Goal: Task Accomplishment & Management: Use online tool/utility

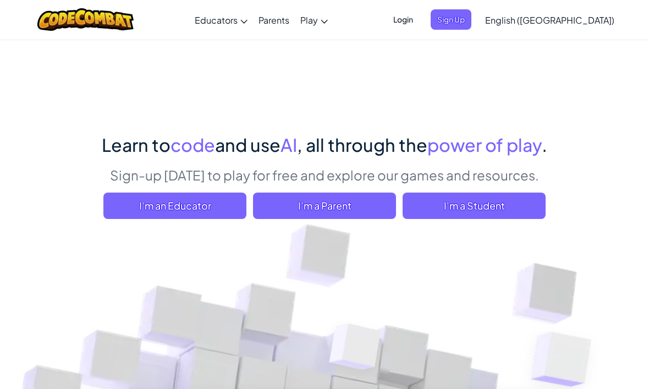
click at [489, 201] on span "I'm a Student" at bounding box center [474, 206] width 143 height 26
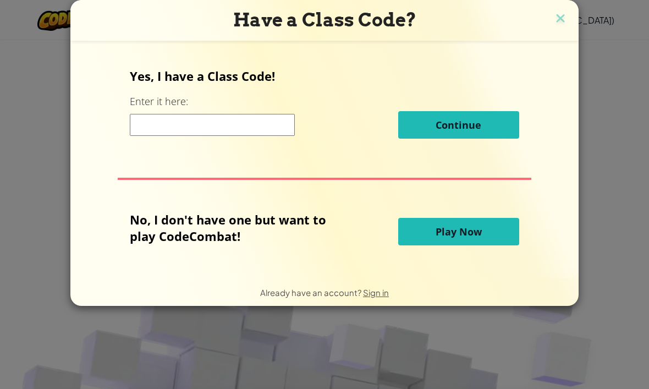
click at [139, 132] on input at bounding box center [212, 125] width 165 height 22
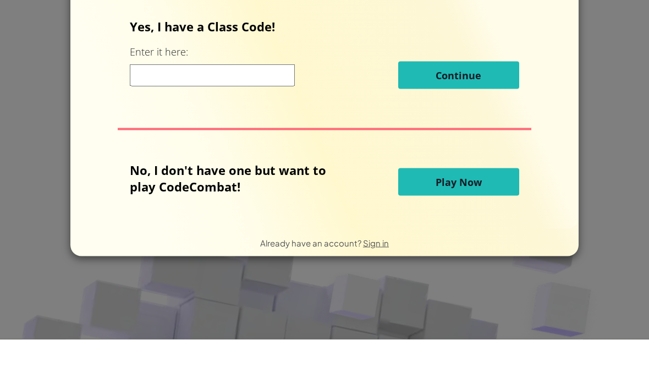
scroll to position [50, 0]
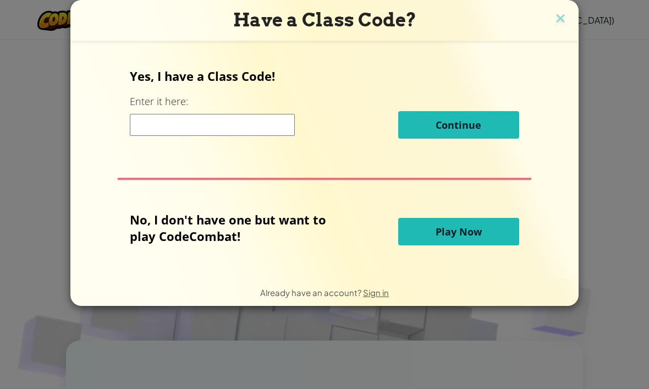
click at [489, 238] on button "Play Now" at bounding box center [458, 232] width 121 height 28
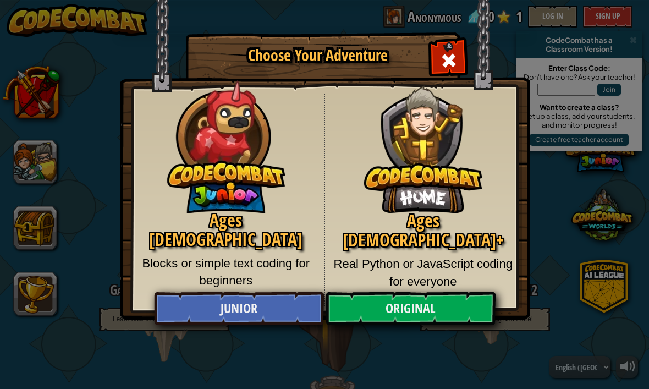
click at [631, 47] on div "Choose Your Adventure Ages [DEMOGRAPHIC_DATA] Blocks or simple text coding for …" at bounding box center [324, 194] width 649 height 389
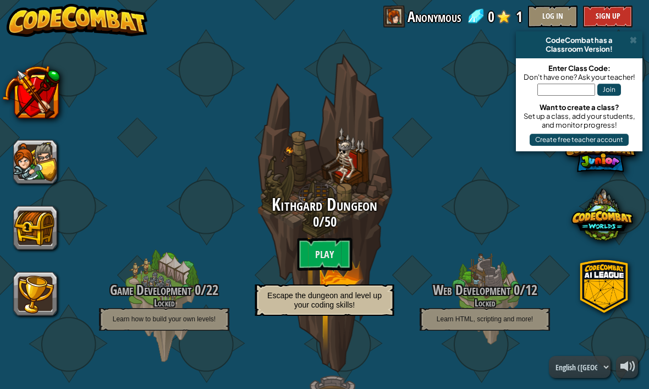
scroll to position [12, 0]
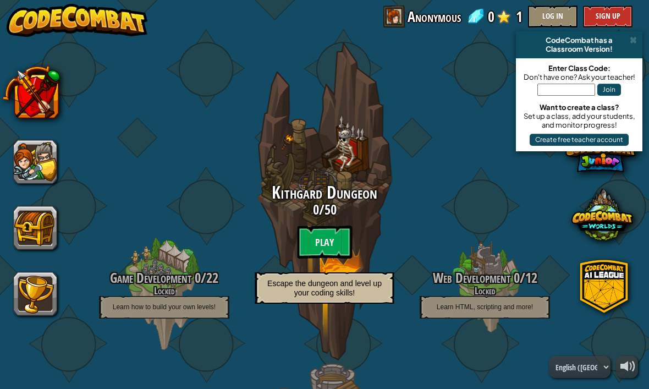
click at [34, 135] on div at bounding box center [35, 195] width 44 height 242
click at [28, 105] on button at bounding box center [31, 92] width 58 height 58
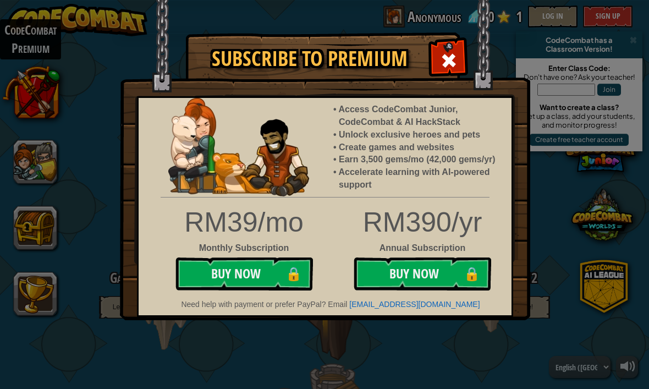
click at [431, 67] on img at bounding box center [325, 160] width 411 height 320
click at [443, 69] on span at bounding box center [449, 61] width 18 height 18
click at [31, 172] on button at bounding box center [35, 162] width 44 height 44
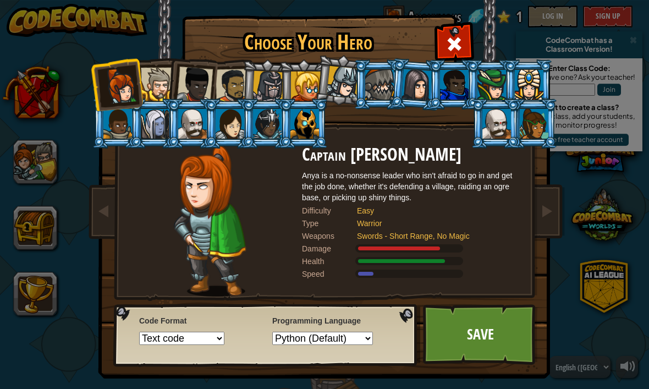
click at [405, 89] on div at bounding box center [417, 84] width 31 height 31
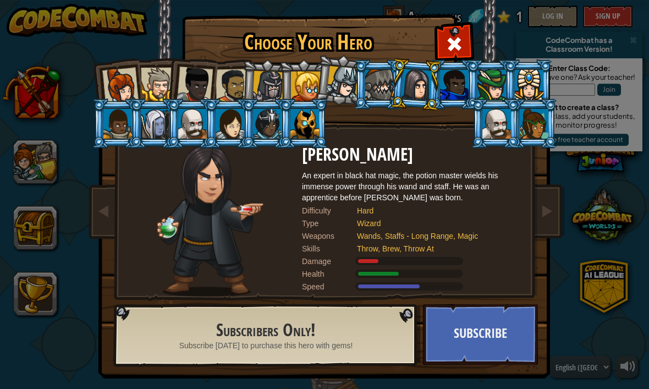
click at [445, 46] on div at bounding box center [454, 42] width 35 height 35
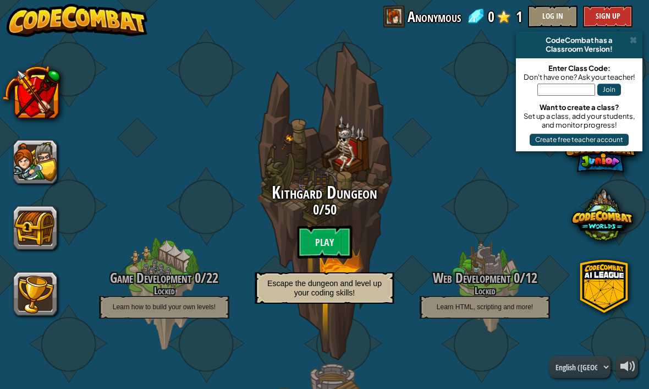
click at [336, 252] on btn "Play" at bounding box center [324, 242] width 55 height 33
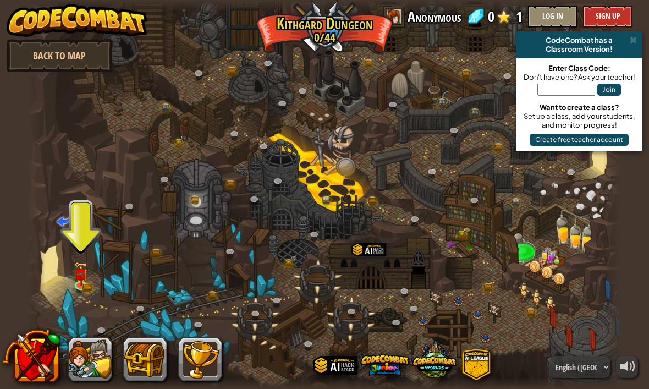
click at [630, 38] on div "CodeCombat has a" at bounding box center [580, 40] width 118 height 9
click at [78, 282] on img at bounding box center [80, 274] width 15 height 24
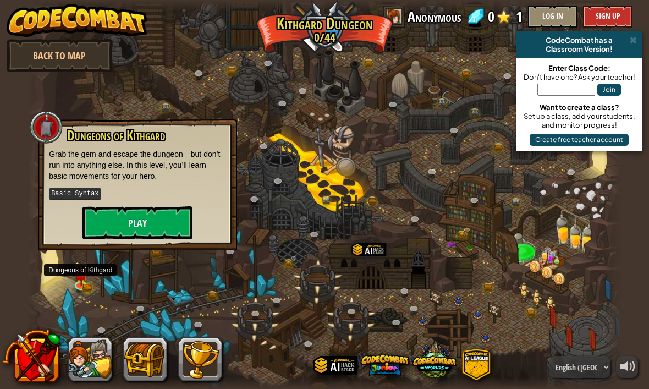
click at [114, 217] on button "Play" at bounding box center [138, 222] width 110 height 33
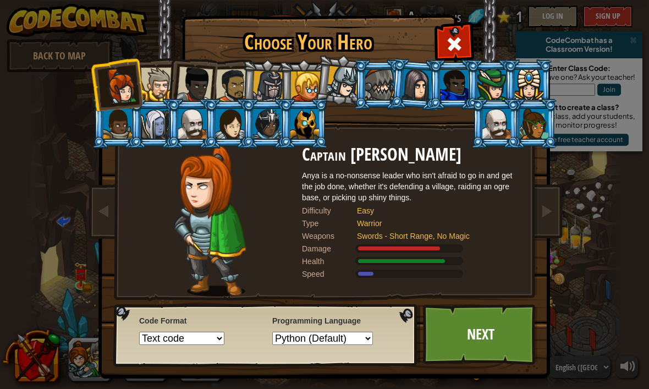
click at [452, 324] on link "Next" at bounding box center [480, 334] width 115 height 61
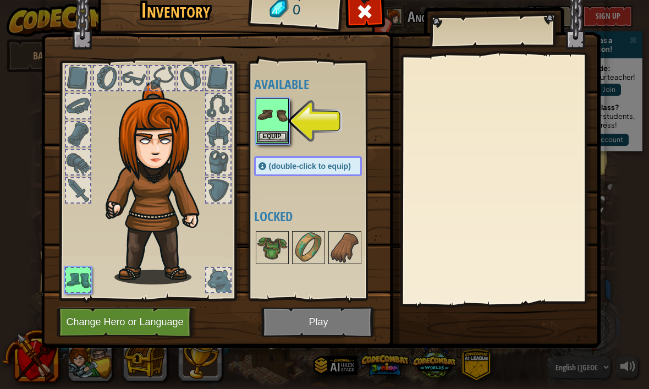
click at [272, 123] on img at bounding box center [272, 115] width 31 height 31
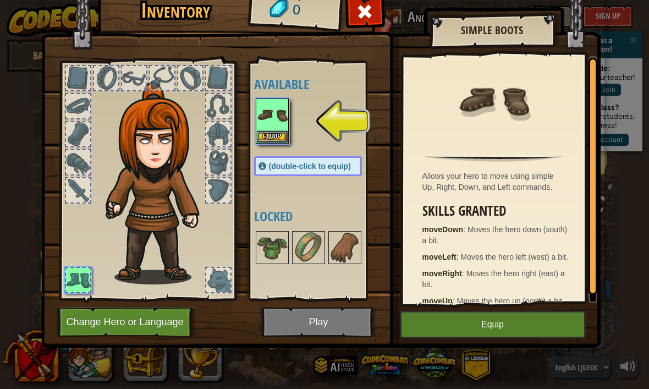
click at [276, 136] on button "Equip" at bounding box center [272, 137] width 31 height 12
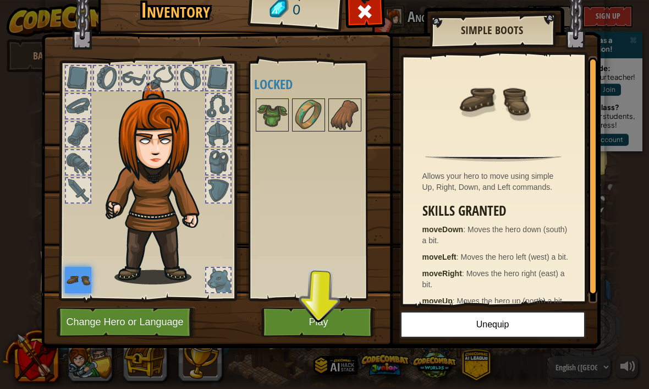
click at [347, 330] on button "Play" at bounding box center [318, 322] width 115 height 30
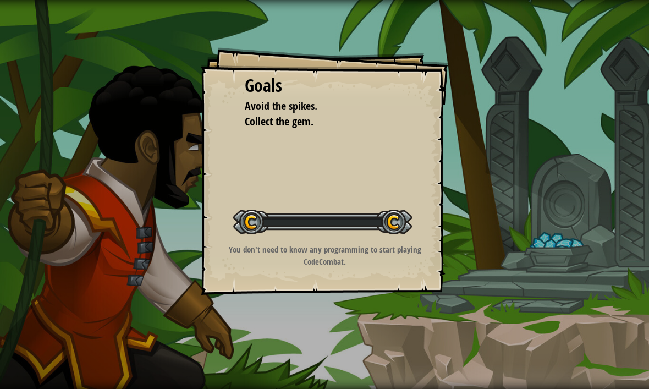
click at [355, 317] on div "Goals Avoid the spikes. Collect the gem. Start Level Error loading from server.…" at bounding box center [324, 194] width 649 height 389
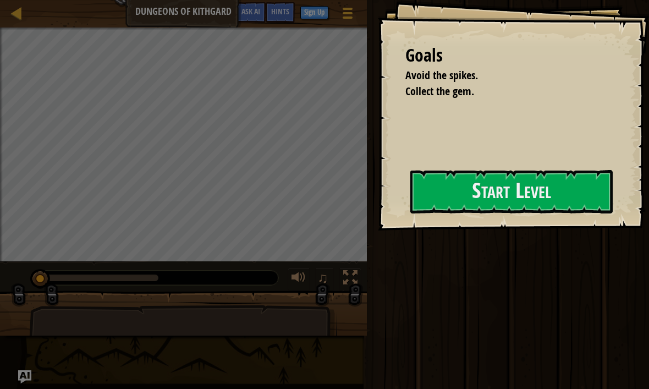
click at [570, 189] on button "Start Level" at bounding box center [512, 191] width 203 height 43
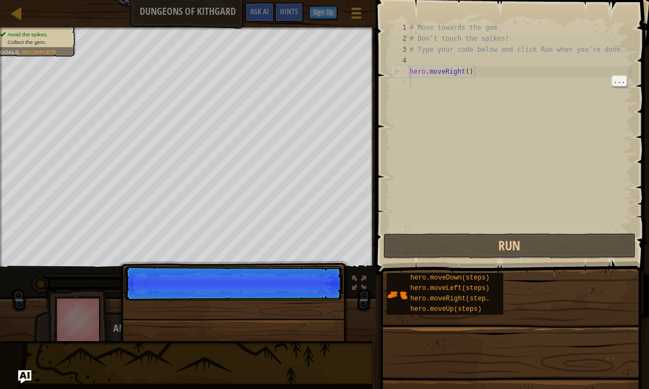
click at [434, 82] on div "# Move towards the gem. # Don’t touch the spikes! # Type your code below and cl…" at bounding box center [520, 137] width 225 height 231
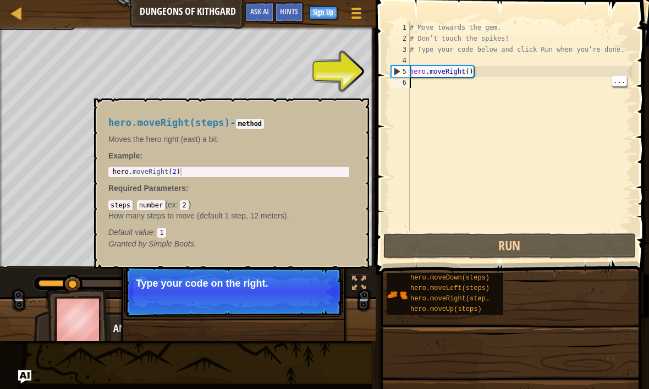
click at [482, 299] on span "hero.moveRight(steps)" at bounding box center [452, 299] width 83 height 8
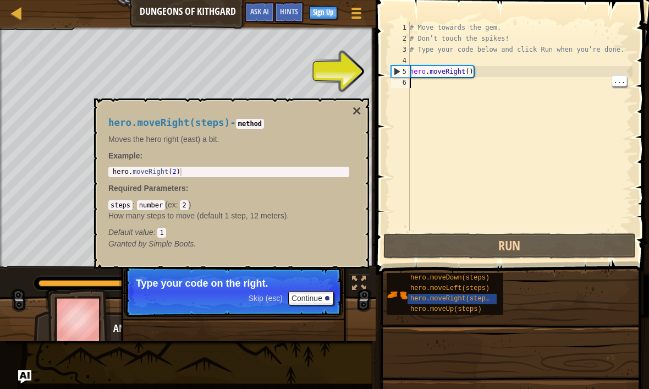
click at [353, 113] on button "×" at bounding box center [357, 110] width 9 height 15
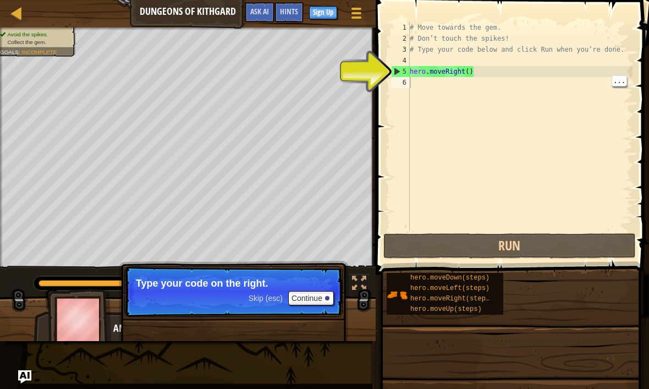
click at [424, 91] on div "# Move towards the gem. # Don’t touch the spikes! # Type your code below and cl…" at bounding box center [520, 137] width 225 height 231
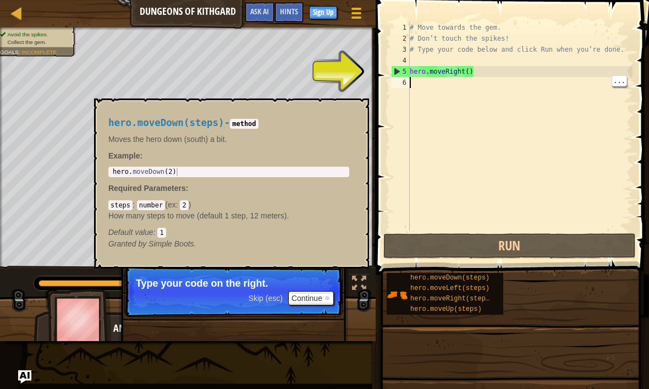
click at [469, 278] on span "hero.moveDown(steps)" at bounding box center [450, 278] width 79 height 8
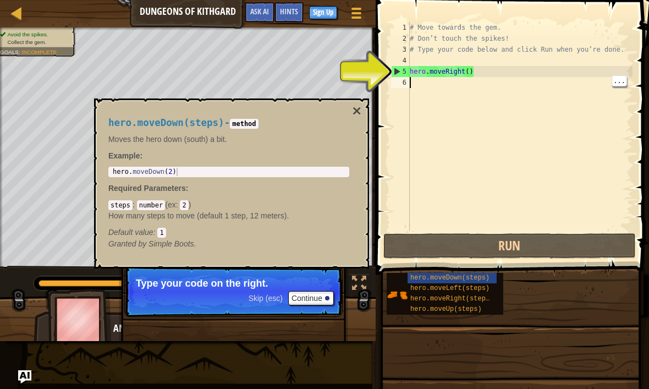
scroll to position [6, 0]
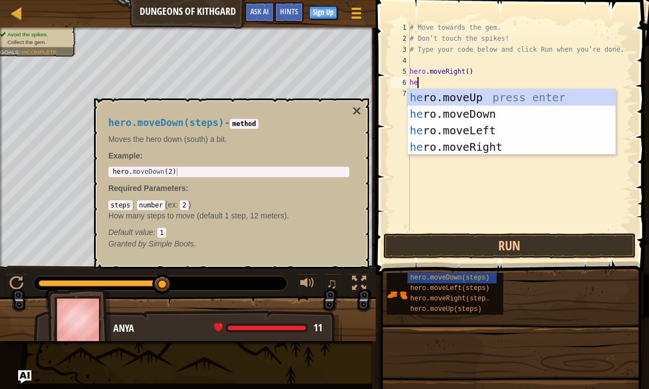
type textarea "her"
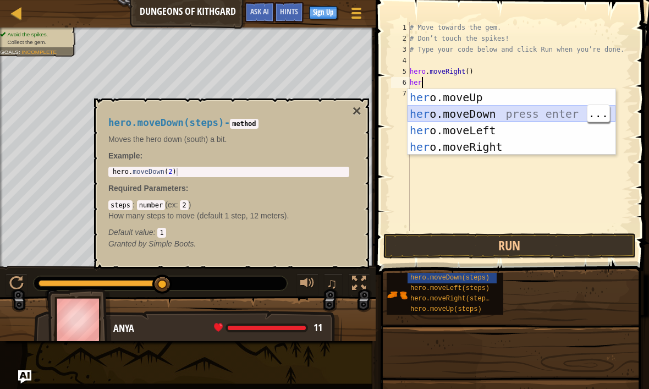
click at [495, 117] on div "her o.moveUp press enter her o.moveDown press enter her o.moveLeft press enter …" at bounding box center [512, 138] width 208 height 99
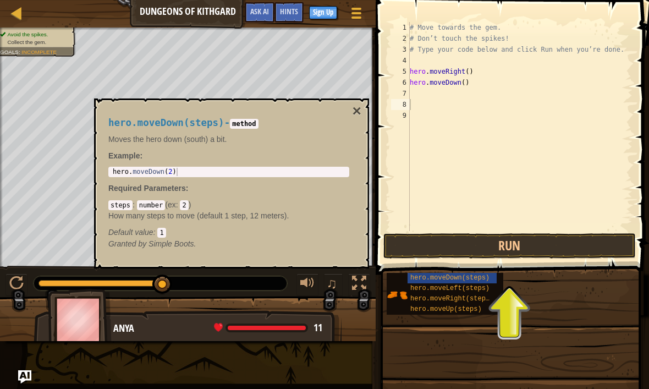
click at [575, 242] on button "Run" at bounding box center [510, 245] width 253 height 25
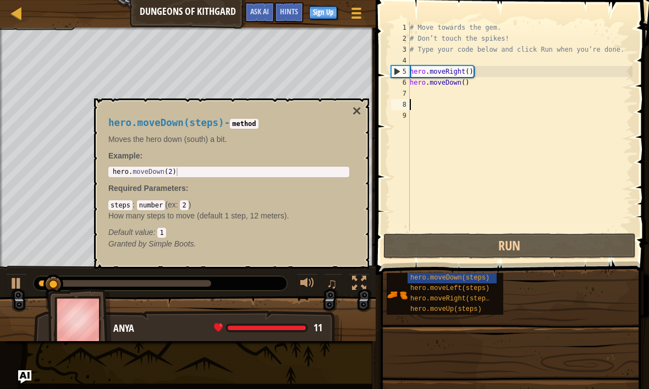
click at [359, 106] on button "×" at bounding box center [357, 110] width 9 height 15
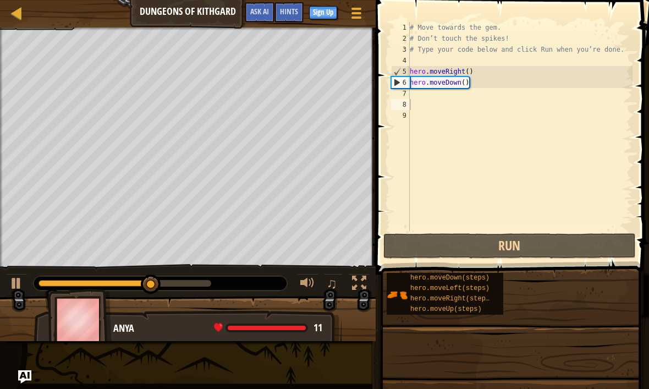
click at [450, 103] on div "# Move towards the gem. # Don’t touch the spikes! # Type your code below and cl…" at bounding box center [520, 137] width 225 height 231
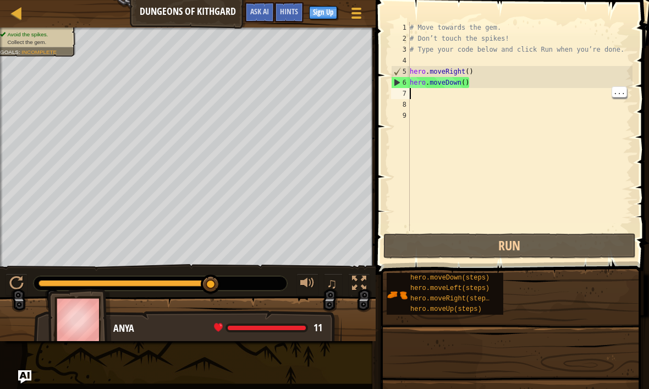
type textarea "r"
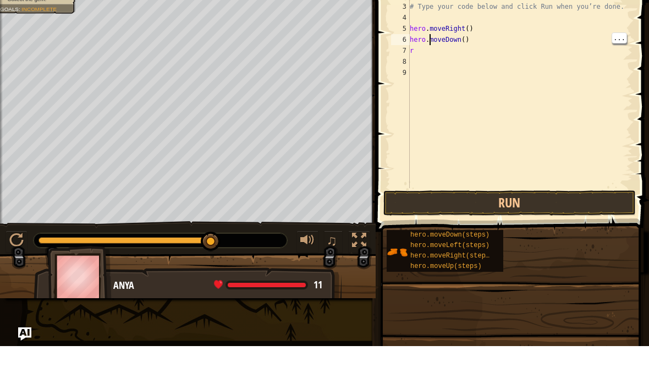
click at [431, 41] on div "# Move towards the gem. # Don’t touch the spikes! # Type your code below and cl…" at bounding box center [520, 137] width 225 height 231
type textarea "r"
click at [441, 47] on div "# Move towards the gem. # Don’t touch the spikes! # Type your code below and cl…" at bounding box center [520, 137] width 225 height 231
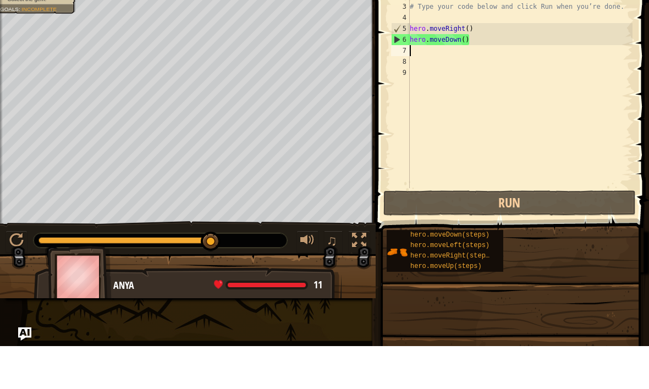
type textarea "h"
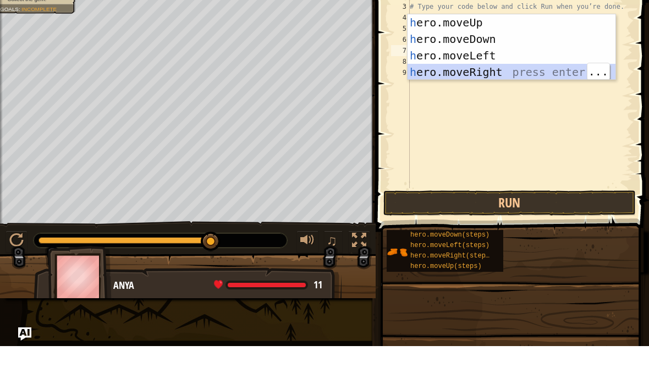
click at [506, 74] on div "h ero.moveUp press enter h ero.moveDown press enter h ero.moveLeft press enter …" at bounding box center [512, 106] width 208 height 99
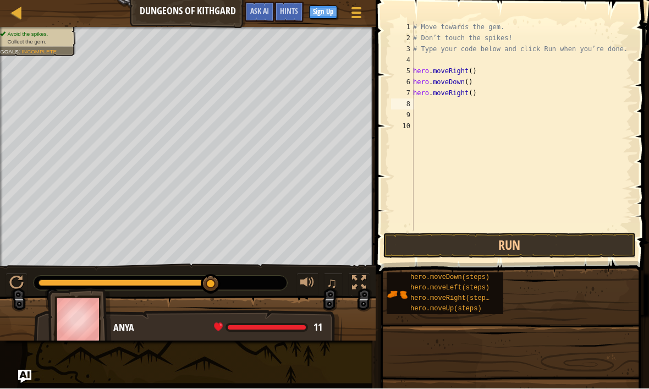
click at [540, 242] on button "Run" at bounding box center [510, 245] width 253 height 25
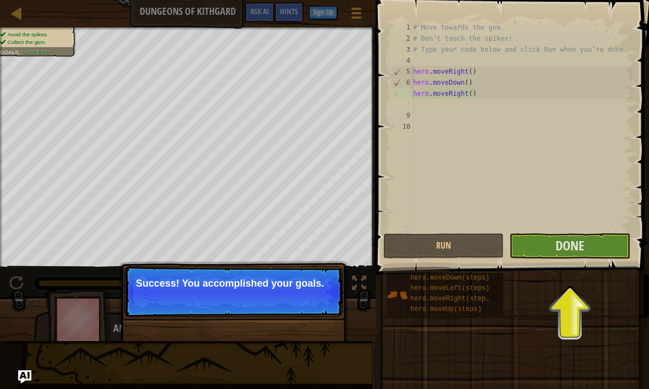
scroll to position [0, 0]
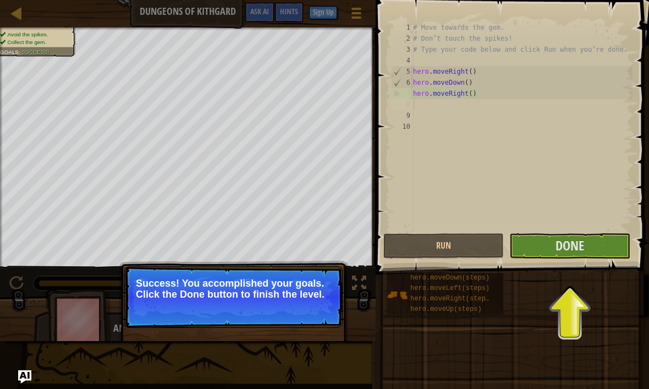
click at [544, 230] on div "# Move towards the gem. # Don’t touch the spikes! # Type your code below and cl…" at bounding box center [522, 137] width 222 height 231
click at [553, 257] on button "Done" at bounding box center [570, 245] width 121 height 25
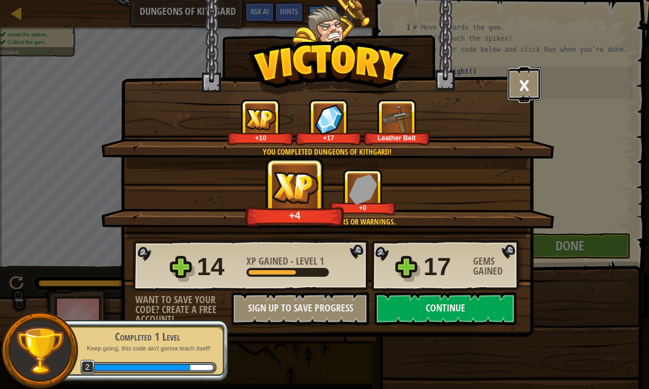
click at [541, 90] on button "×" at bounding box center [524, 84] width 34 height 33
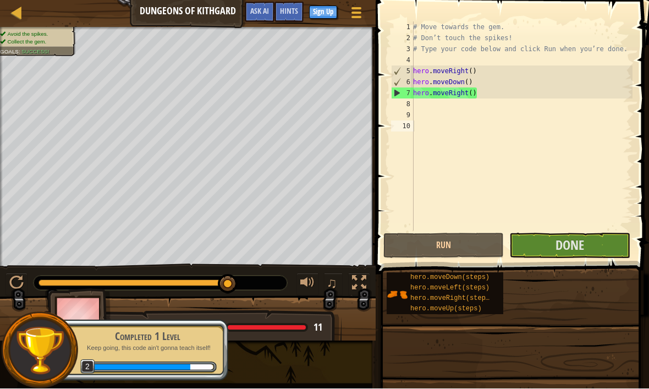
click at [578, 245] on span "Done" at bounding box center [570, 246] width 29 height 18
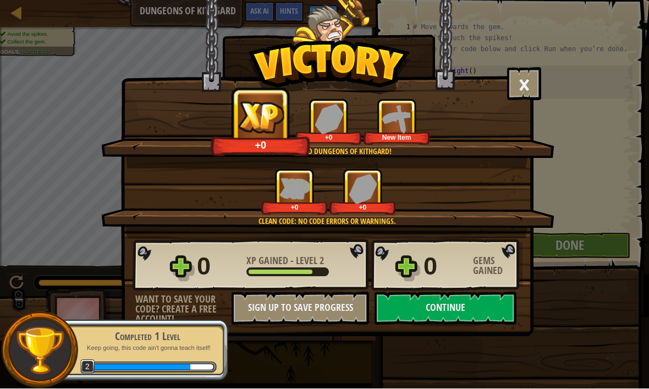
click at [473, 299] on button "Continue" at bounding box center [446, 308] width 142 height 33
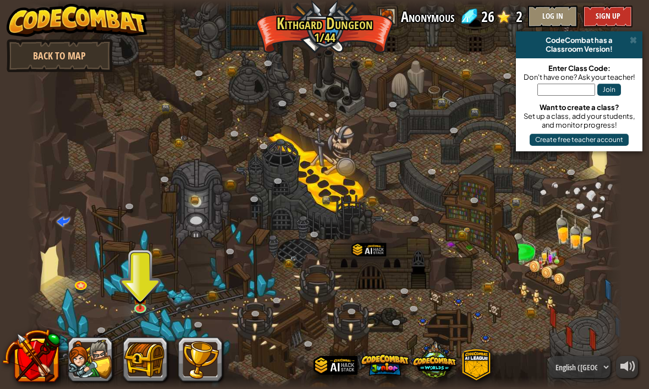
click at [128, 324] on div at bounding box center [324, 194] width 595 height 389
click at [139, 304] on img at bounding box center [140, 296] width 15 height 25
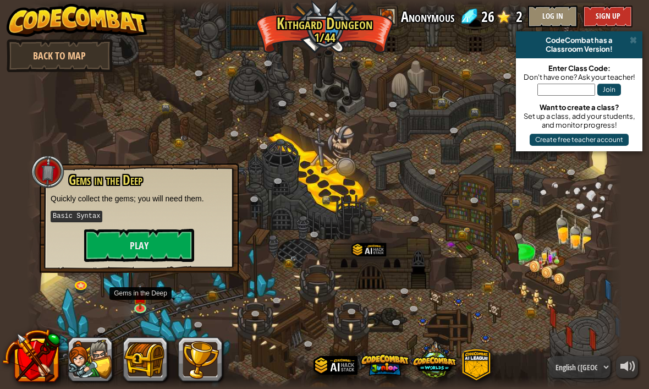
click at [96, 234] on button "Play" at bounding box center [139, 245] width 110 height 33
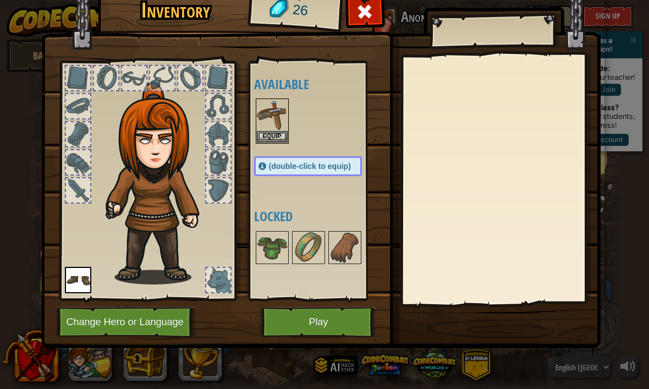
click at [270, 117] on img at bounding box center [272, 115] width 31 height 31
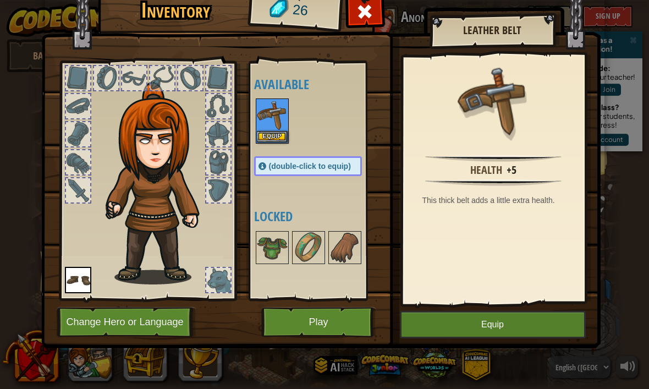
click at [543, 318] on button "Equip" at bounding box center [493, 325] width 186 height 28
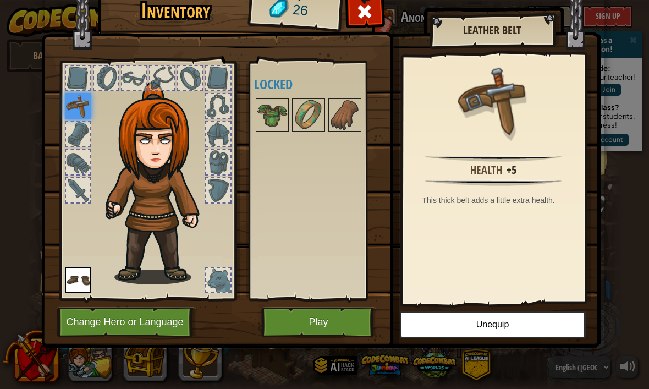
click at [341, 329] on button "Play" at bounding box center [318, 322] width 115 height 30
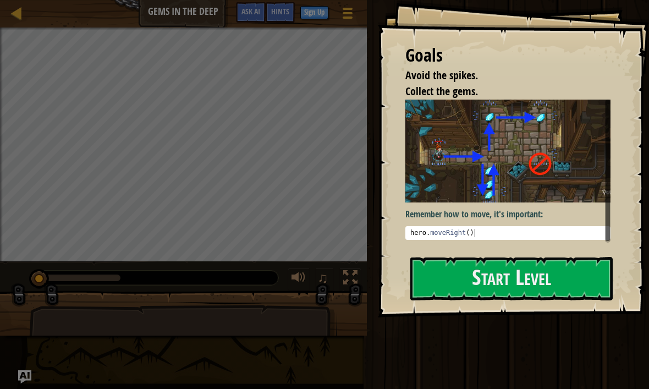
click at [531, 286] on button "Start Level" at bounding box center [512, 278] width 203 height 43
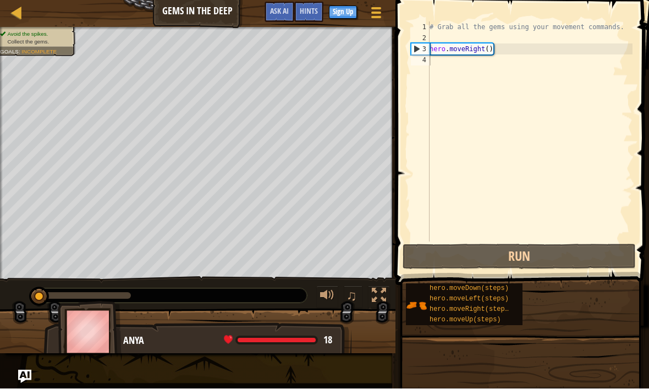
click at [542, 246] on button "Run" at bounding box center [519, 256] width 233 height 25
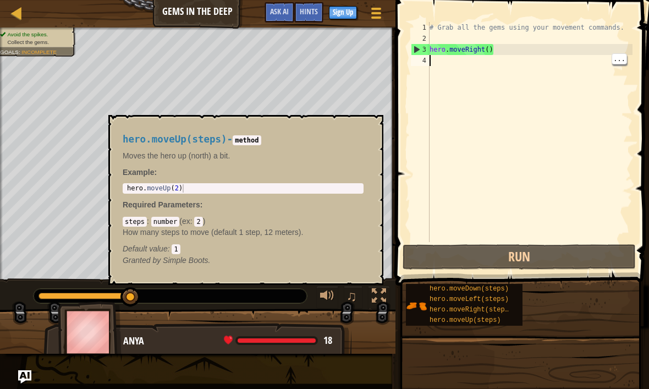
click at [491, 322] on span "hero.moveUp(steps)" at bounding box center [466, 320] width 72 height 8
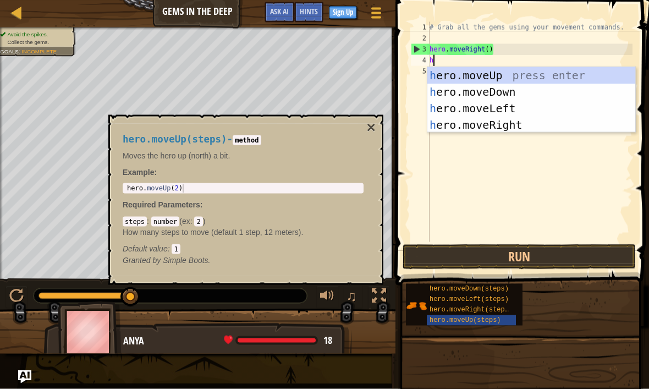
scroll to position [6, 0]
type textarea "her"
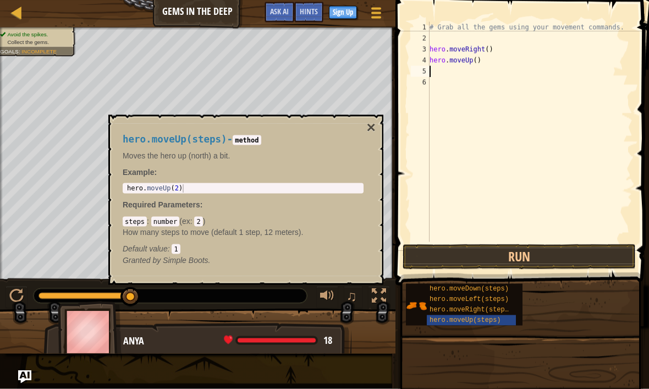
click at [375, 123] on button "×" at bounding box center [371, 127] width 9 height 15
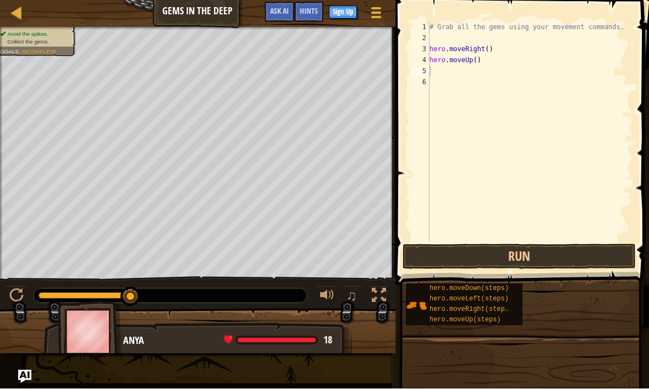
click at [550, 257] on button "Run" at bounding box center [519, 256] width 233 height 25
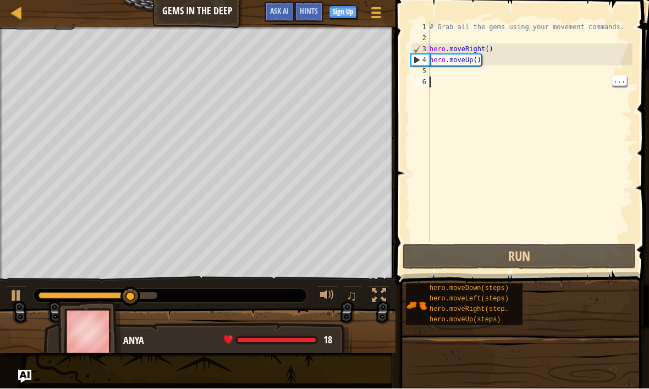
click at [458, 87] on div "# Grab all the gems using your movement commands. hero . moveRight ( ) hero . m…" at bounding box center [530, 143] width 205 height 242
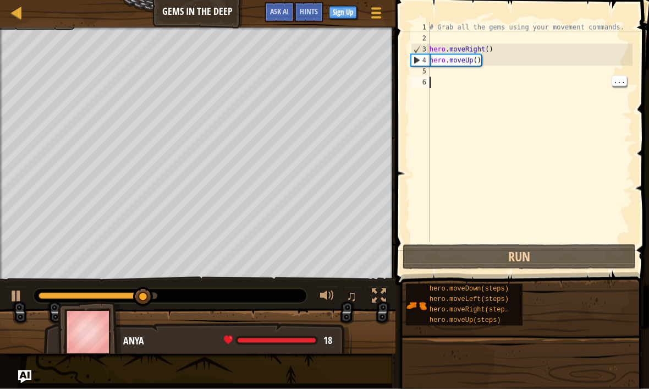
click at [441, 74] on div "# Grab all the gems using your movement commands. hero . moveRight ( ) hero . m…" at bounding box center [530, 143] width 205 height 242
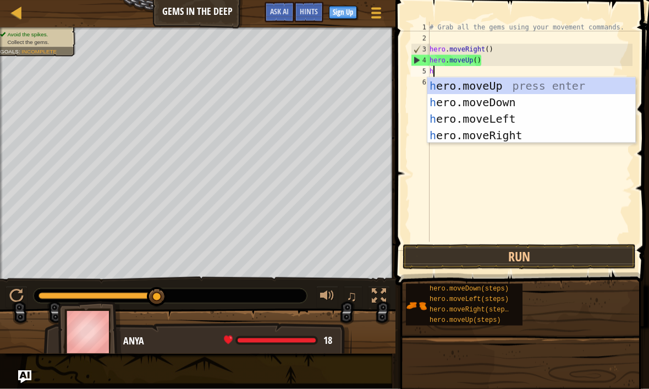
type textarea "her"
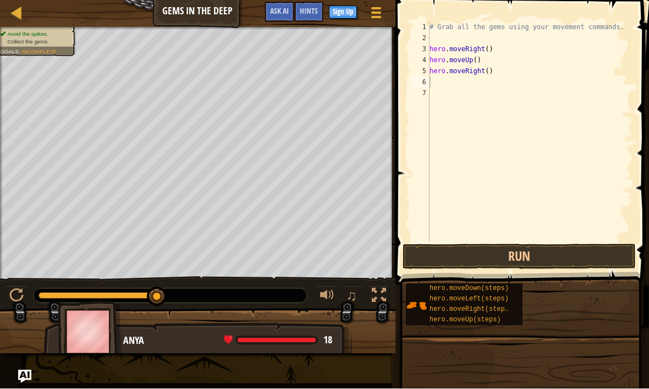
click at [534, 254] on button "Run" at bounding box center [519, 256] width 233 height 25
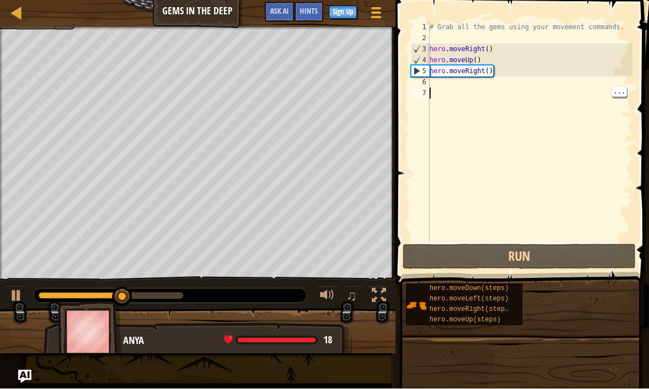
click at [455, 89] on div "# Grab all the gems using your movement commands. hero . moveRight ( ) hero . m…" at bounding box center [530, 143] width 205 height 242
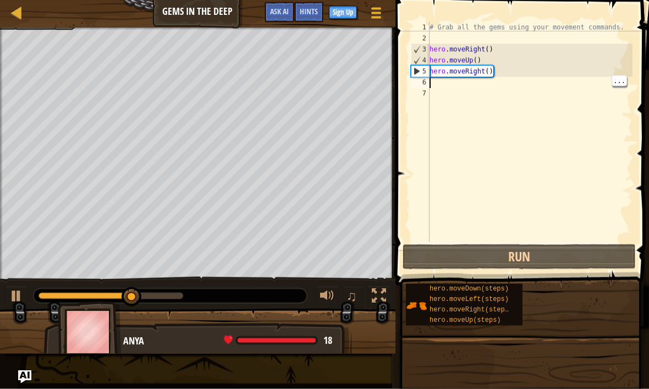
click at [445, 81] on div "# Grab all the gems using your movement commands. hero . moveRight ( ) hero . m…" at bounding box center [530, 143] width 205 height 242
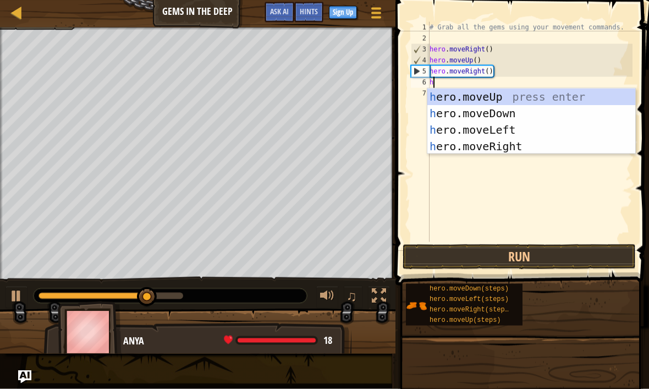
type textarea "her"
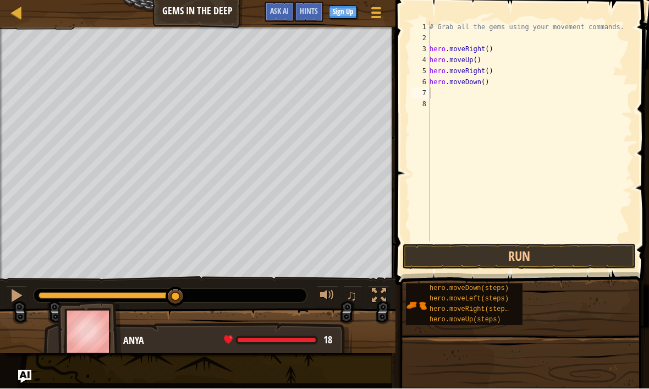
click at [512, 251] on button "Run" at bounding box center [519, 256] width 233 height 25
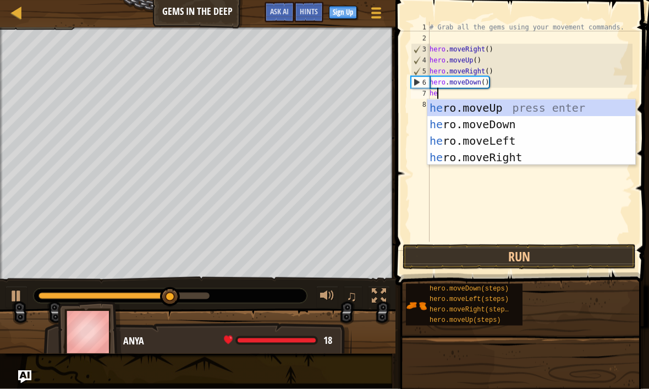
type textarea "her"
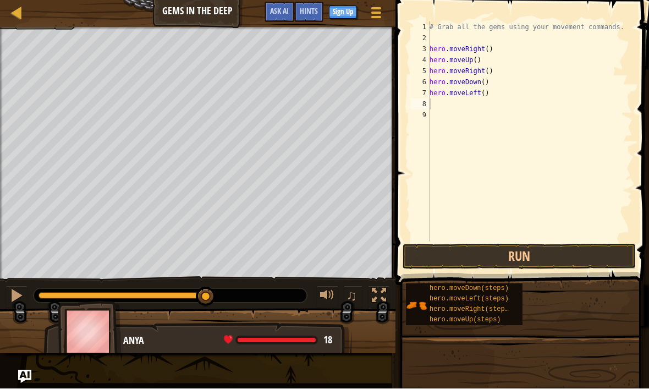
click at [562, 250] on button "Run" at bounding box center [519, 256] width 233 height 25
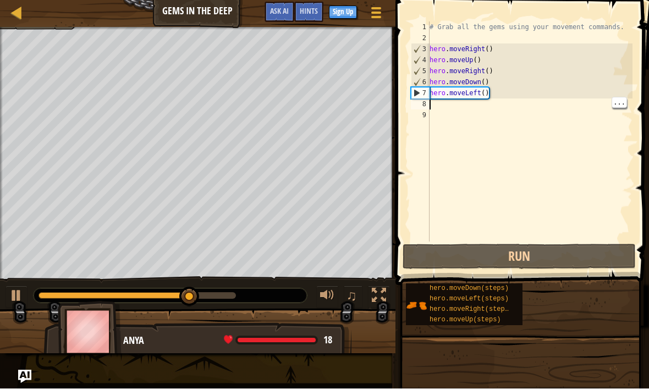
click at [470, 107] on div "# Grab all the gems using your movement commands. hero . moveRight ( ) hero . m…" at bounding box center [530, 143] width 205 height 242
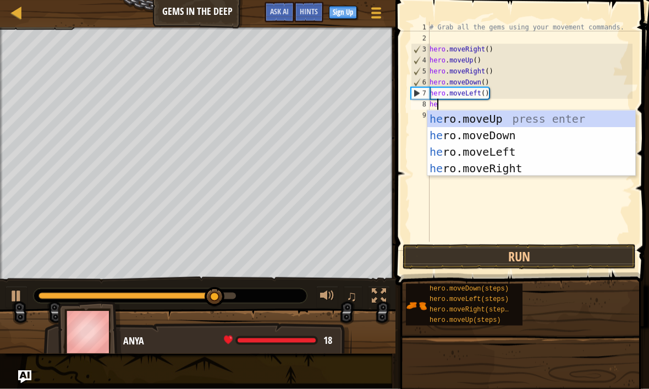
type textarea "her"
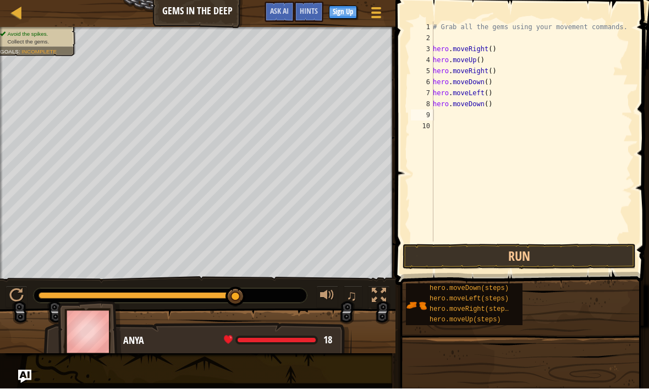
click at [550, 254] on button "Run" at bounding box center [519, 256] width 233 height 25
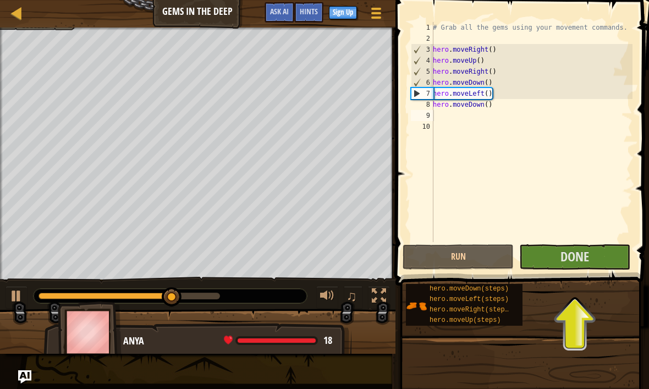
scroll to position [0, 0]
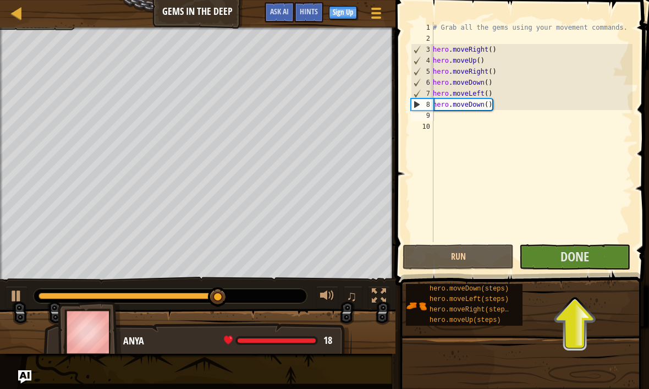
click at [569, 261] on span "Done" at bounding box center [575, 257] width 29 height 18
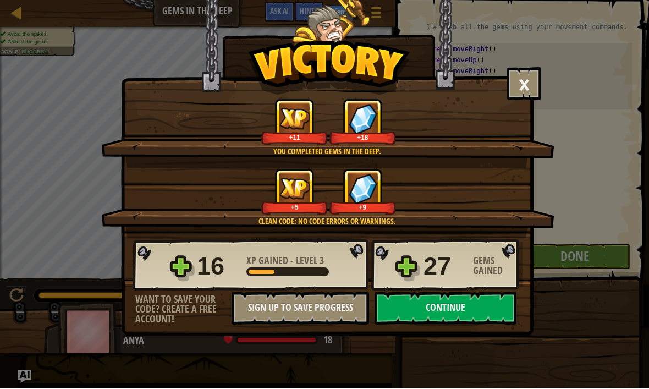
click at [484, 309] on button "Continue" at bounding box center [446, 308] width 142 height 33
